Goal: Contribute content

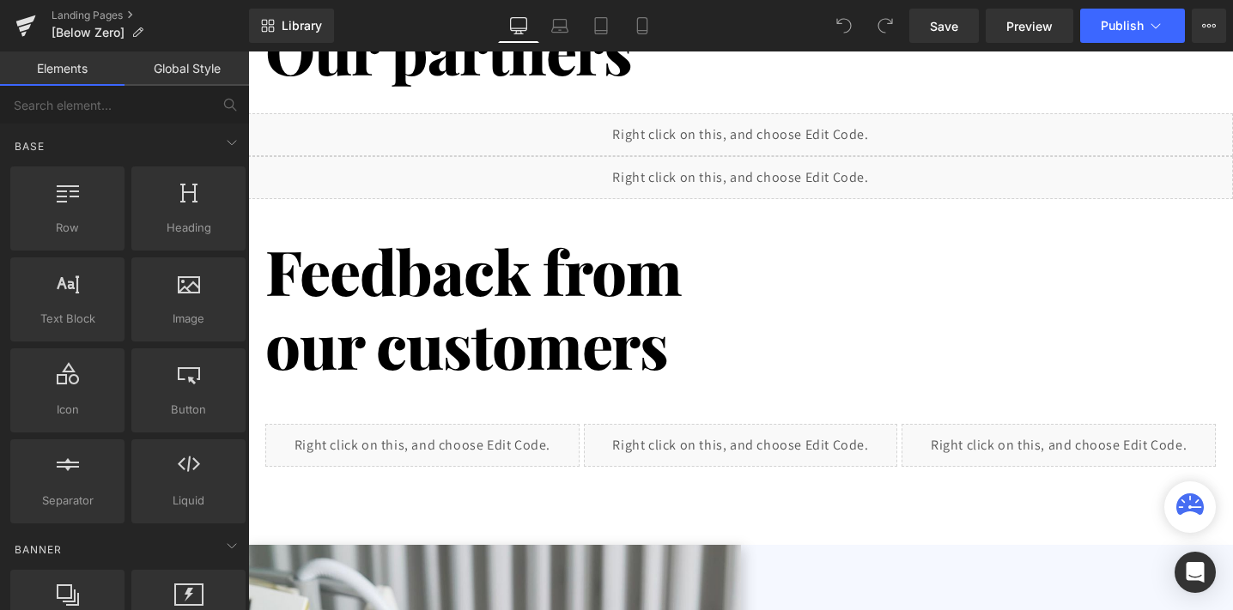
scroll to position [1888, 0]
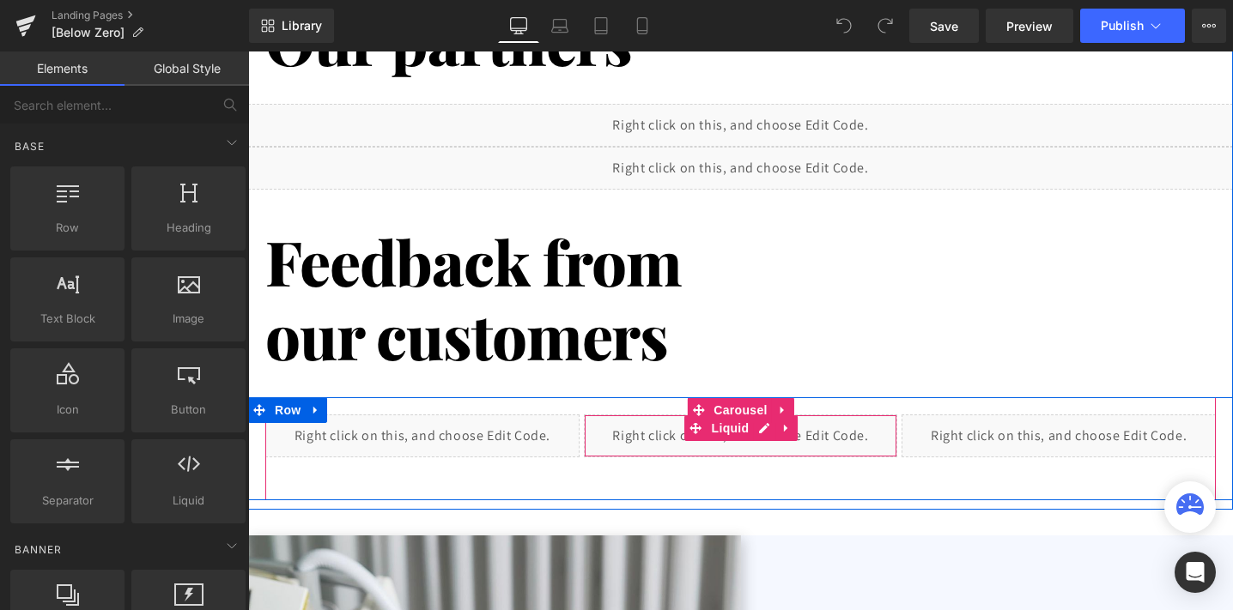
click at [652, 424] on div "Liquid" at bounding box center [741, 436] width 314 height 43
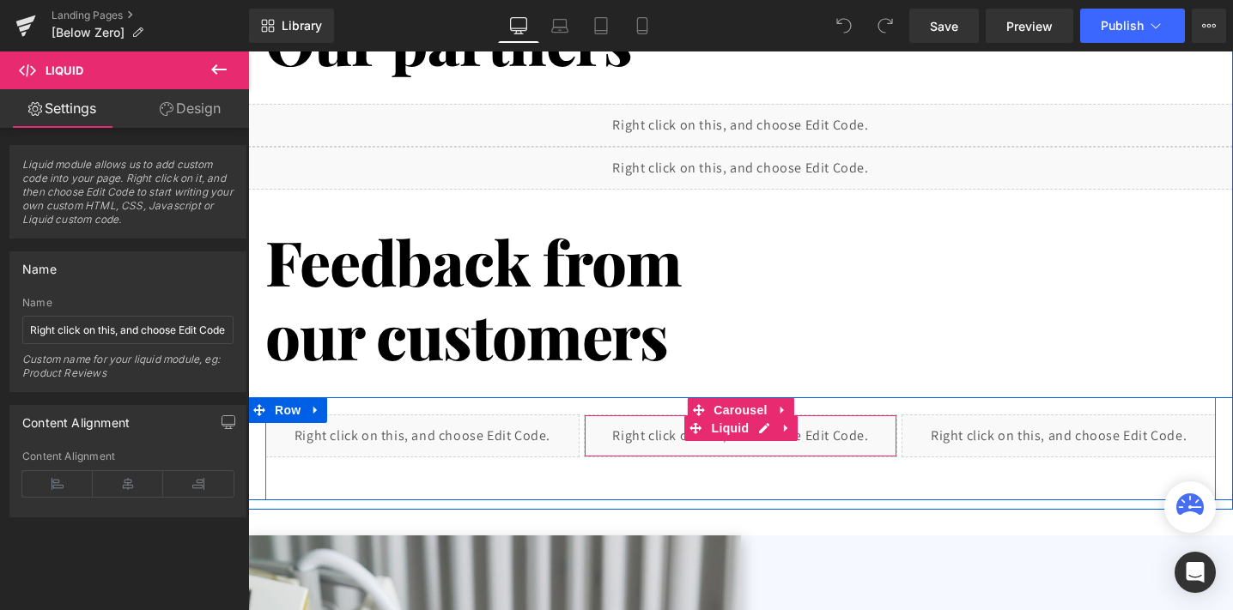
click at [829, 434] on div "Liquid" at bounding box center [741, 436] width 314 height 43
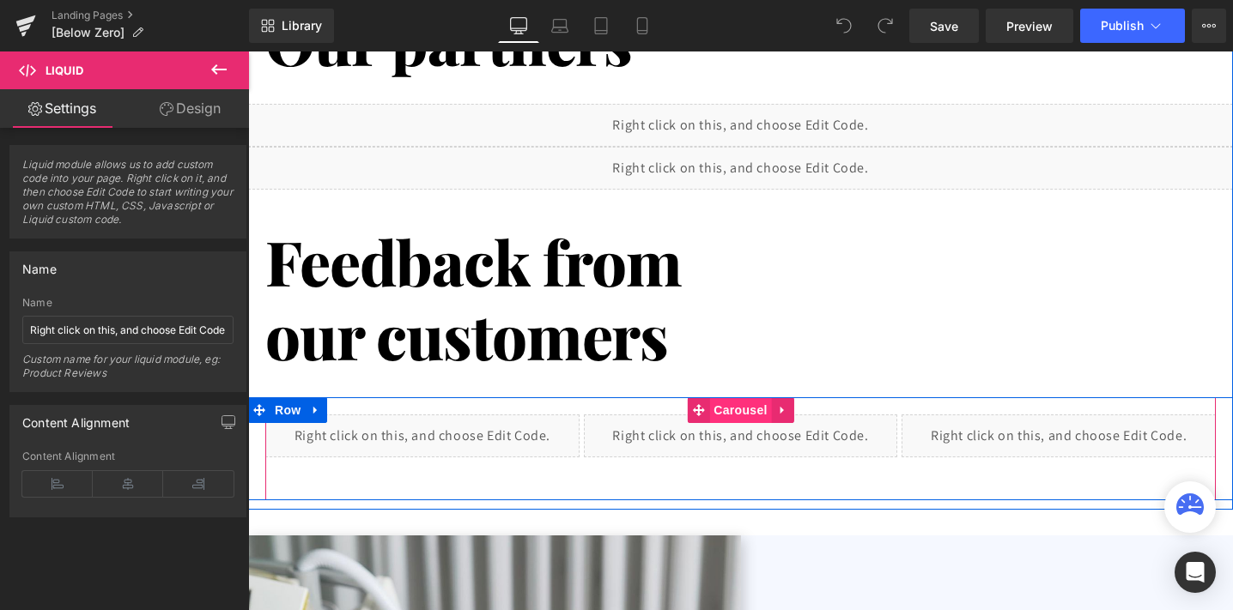
click at [740, 410] on span "Carousel" at bounding box center [740, 410] width 62 height 26
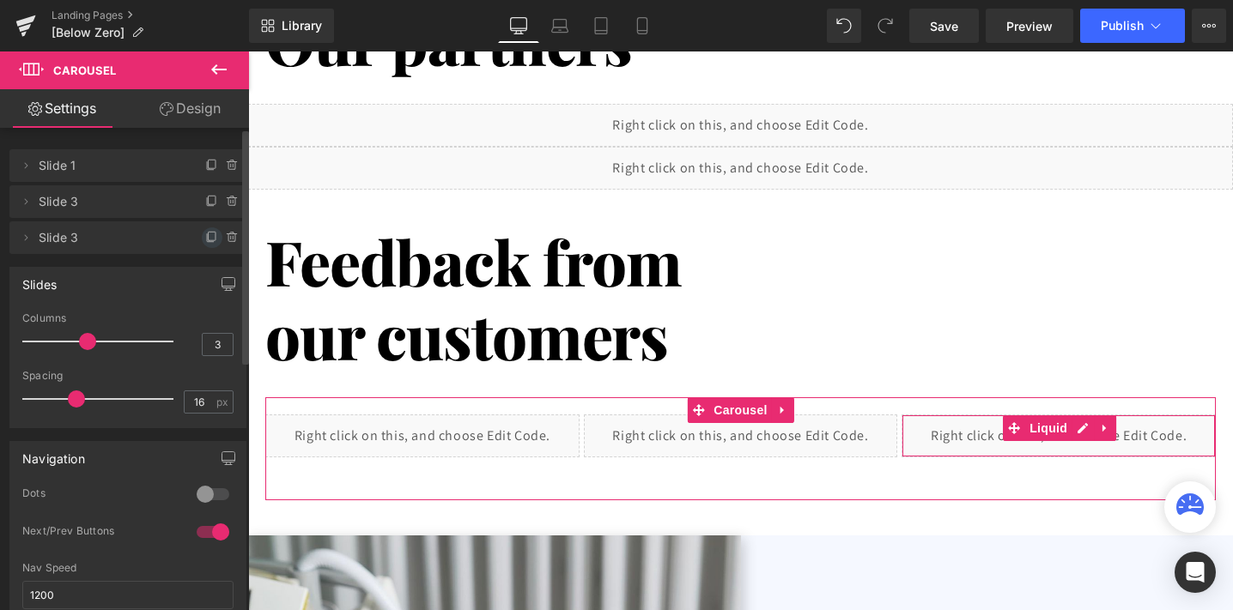
click at [205, 235] on icon at bounding box center [212, 238] width 14 height 14
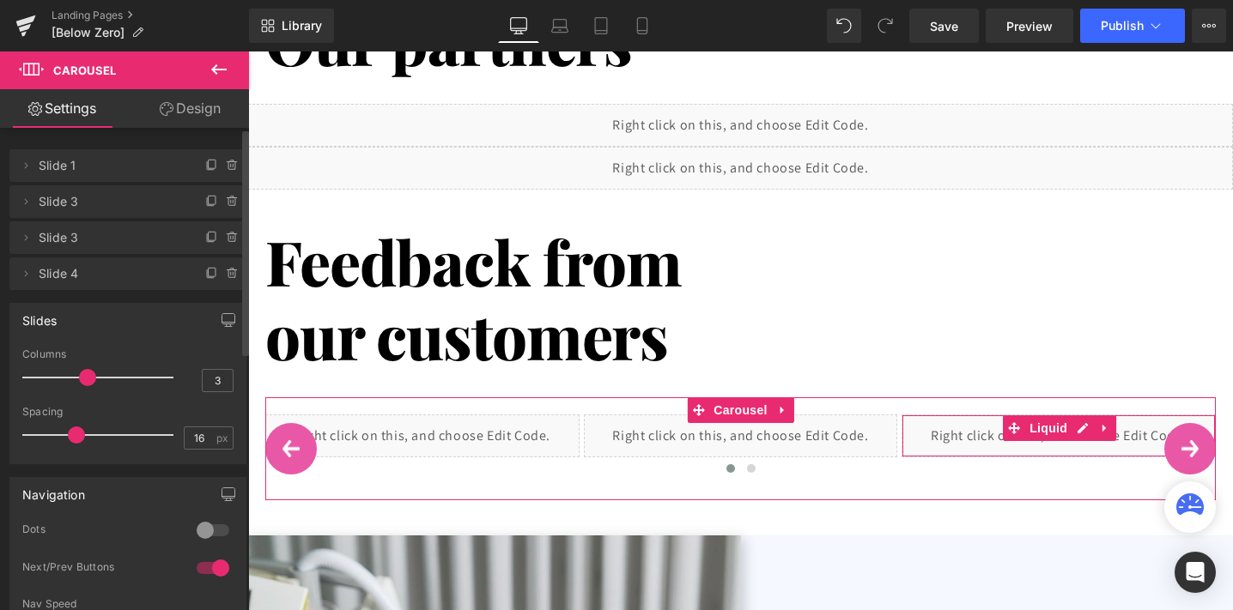
click at [205, 235] on icon at bounding box center [212, 238] width 14 height 14
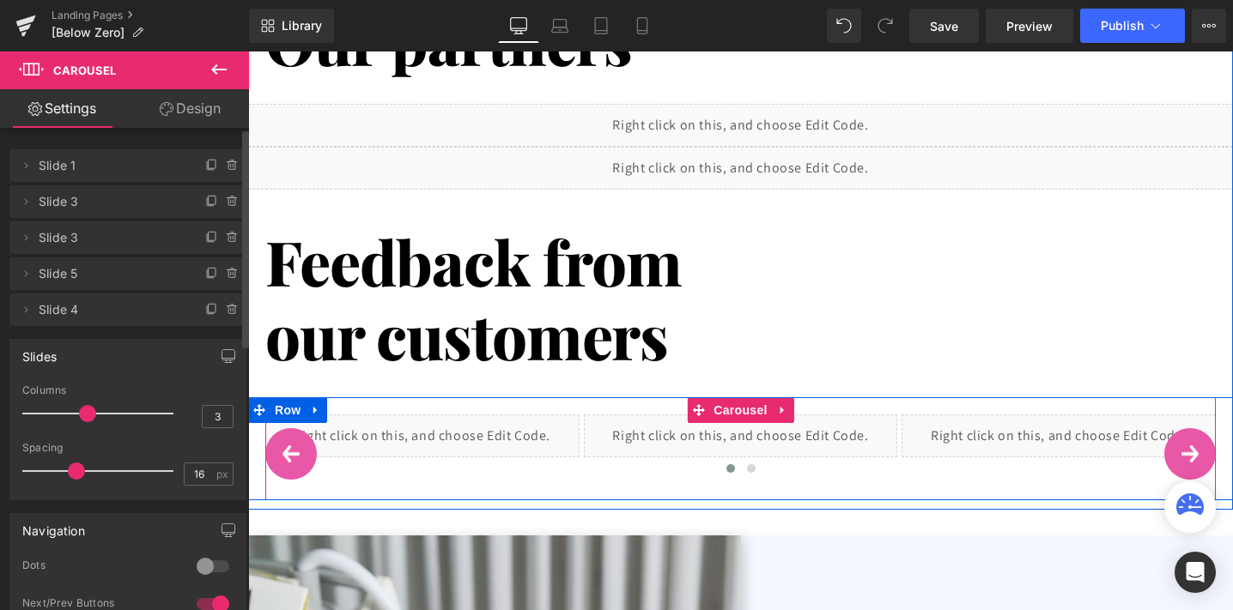
click at [1196, 440] on button "›" at bounding box center [1190, 454] width 52 height 52
click at [1131, 427] on div "Liquid" at bounding box center [1059, 436] width 314 height 43
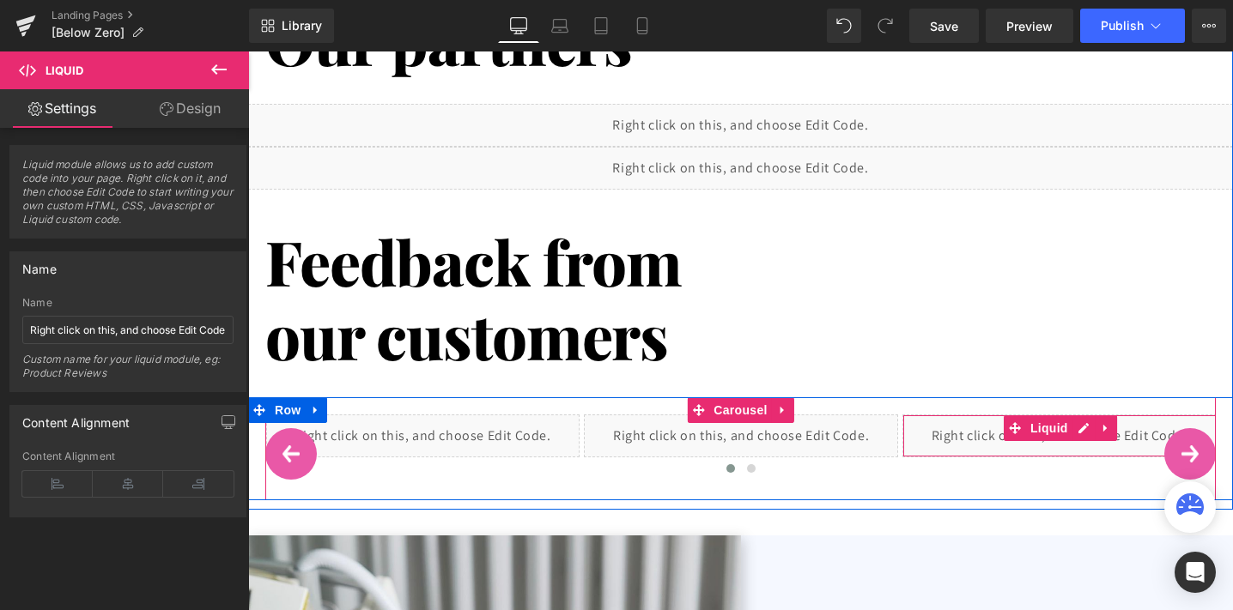
click at [989, 452] on div "Liquid" at bounding box center [1059, 436] width 314 height 43
click at [1088, 424] on div "Liquid" at bounding box center [1059, 436] width 314 height 43
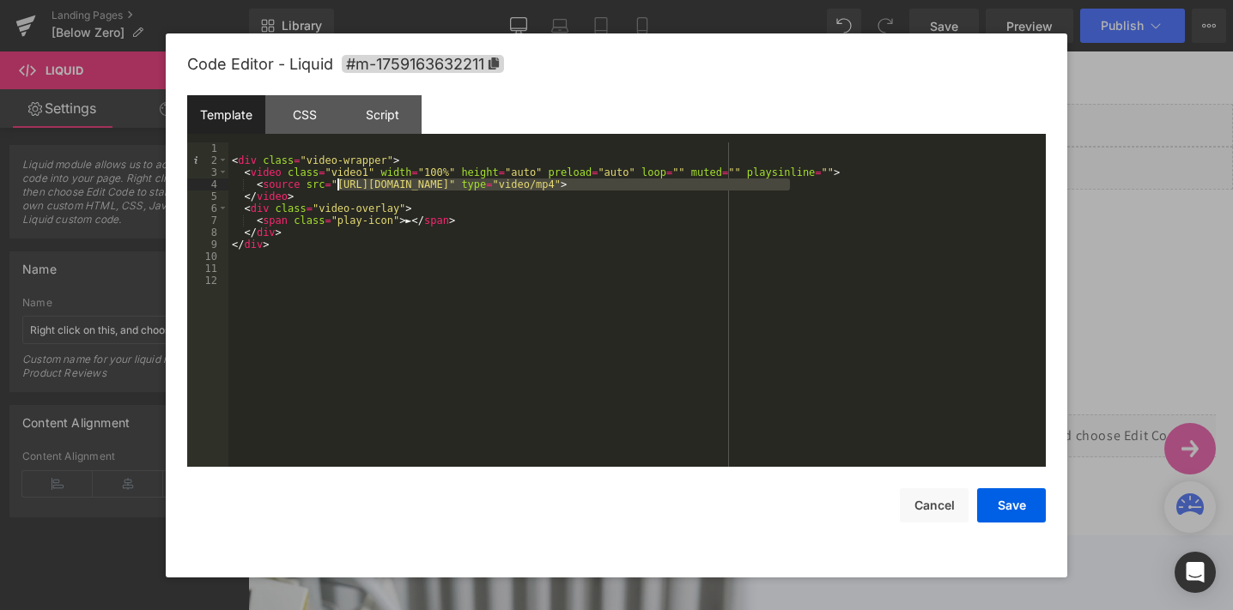
drag, startPoint x: 789, startPoint y: 181, endPoint x: 339, endPoint y: 189, distance: 449.9
click at [339, 189] on div "< div class = "video-wrapper" > < video class = "video1" width = "100%" height …" at bounding box center [636, 316] width 817 height 349
click at [1026, 497] on button "Save" at bounding box center [1011, 505] width 69 height 34
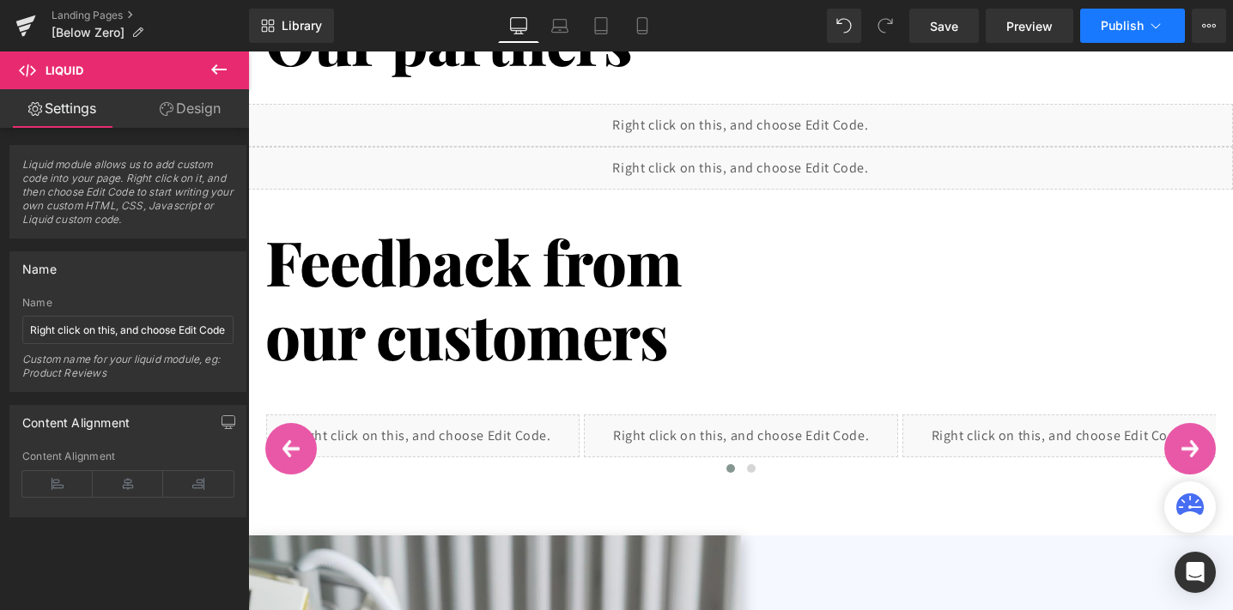
click at [1096, 27] on button "Publish" at bounding box center [1132, 26] width 105 height 34
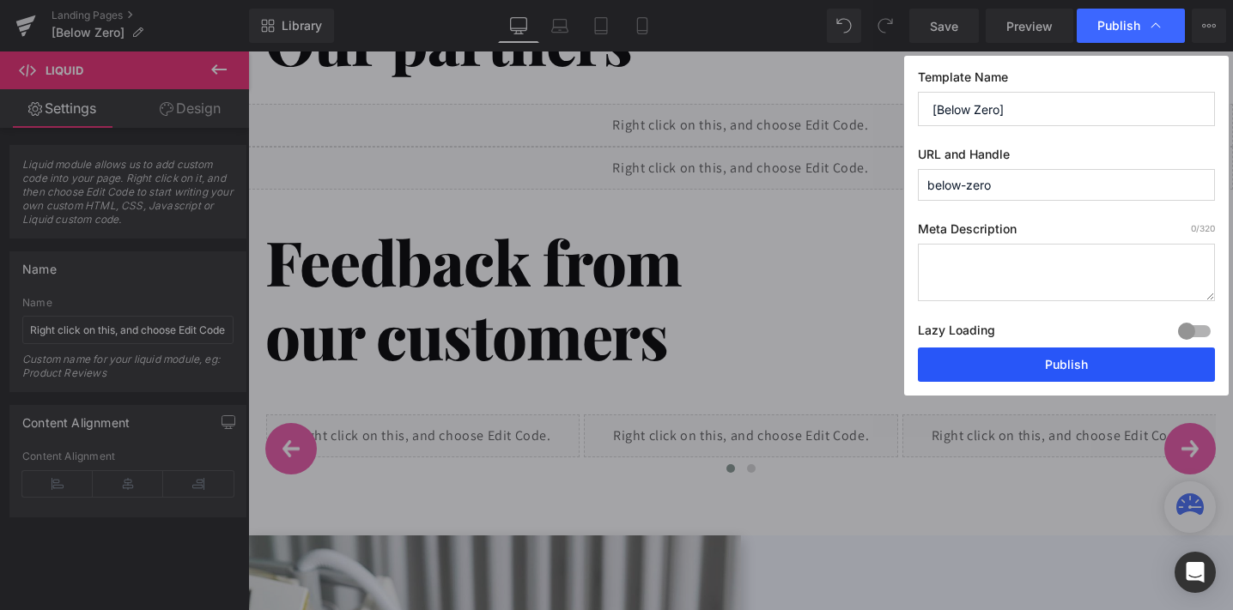
click at [1048, 370] on button "Publish" at bounding box center [1066, 365] width 297 height 34
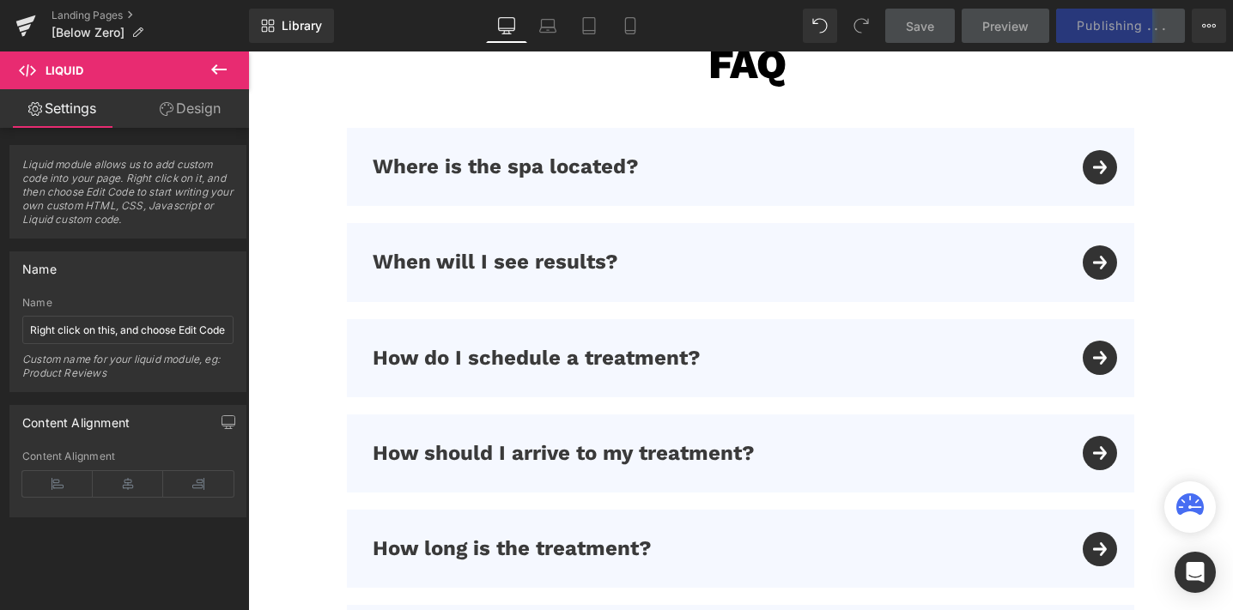
scroll to position [4751, 0]
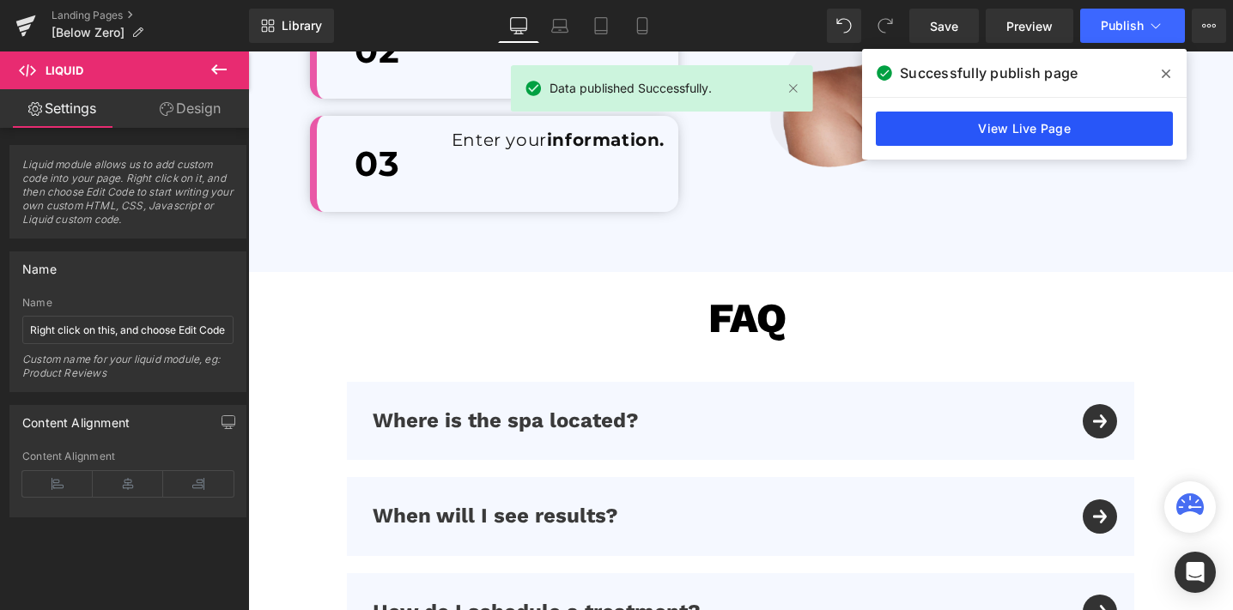
click at [997, 122] on link "View Live Page" at bounding box center [1024, 129] width 297 height 34
